Goal: Check status: Check status

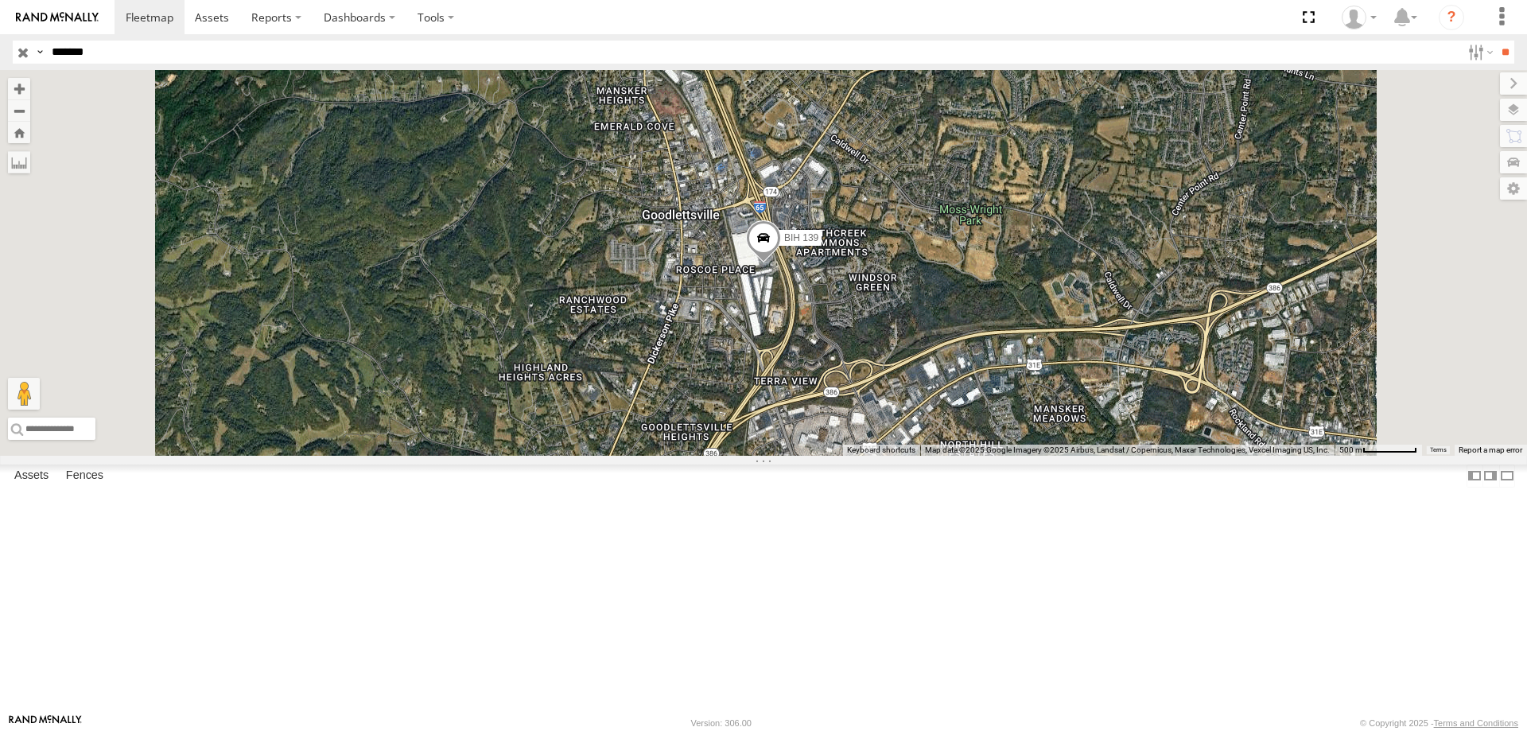
click at [113, 52] on input "*******" at bounding box center [753, 52] width 1416 height 23
click at [1496, 41] on input "**" at bounding box center [1505, 52] width 18 height 23
click at [0, 0] on div at bounding box center [0, 0] width 0 height 0
click at [0, 0] on div "All Assets" at bounding box center [0, 0] width 0 height 0
